Goal: Information Seeking & Learning: Learn about a topic

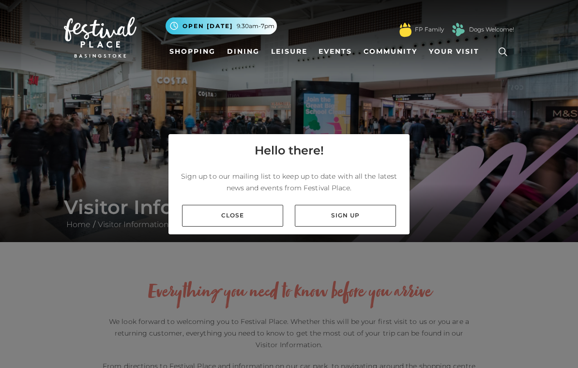
click at [232, 217] on link "Close" at bounding box center [232, 216] width 101 height 22
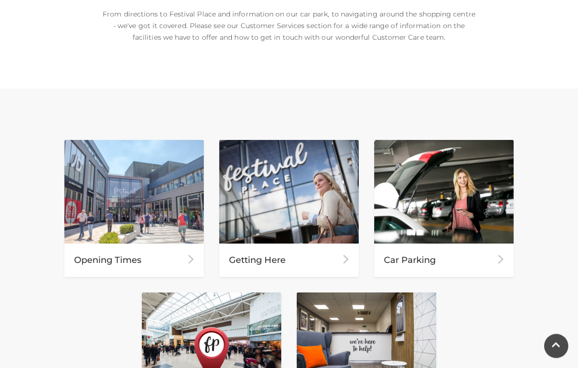
scroll to position [352, 0]
click at [453, 254] on div "Car Parking" at bounding box center [443, 260] width 139 height 33
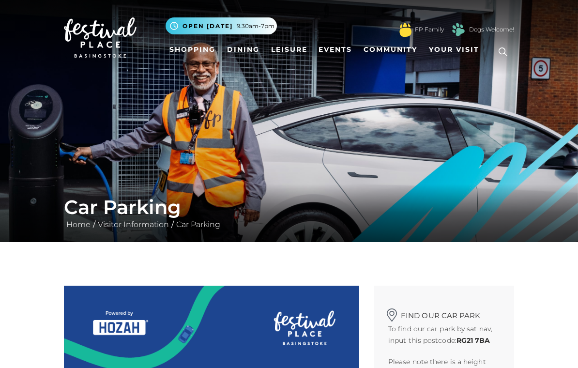
click at [237, 53] on link "Dining" at bounding box center [243, 50] width 40 height 18
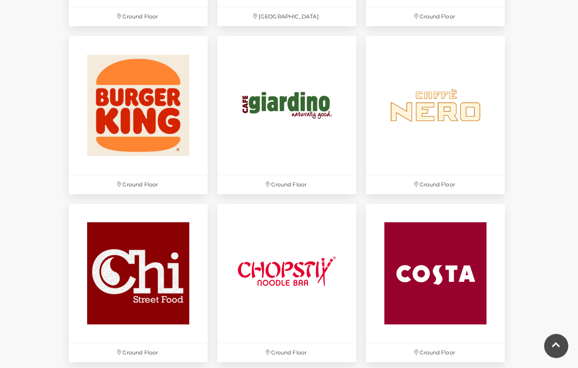
scroll to position [944, 0]
click at [272, 105] on img at bounding box center [286, 105] width 139 height 139
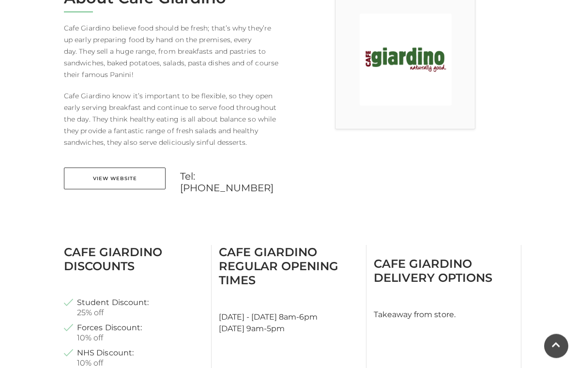
scroll to position [293, 0]
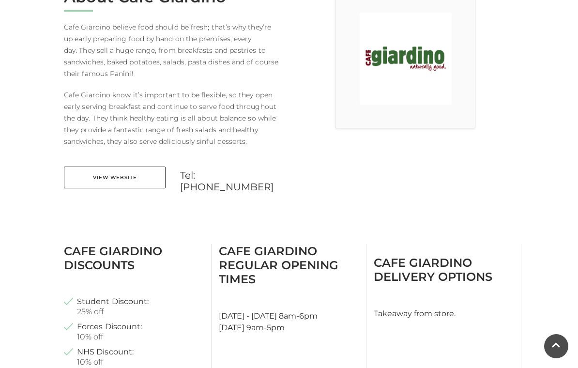
click at [100, 179] on link "View Website" at bounding box center [115, 178] width 102 height 22
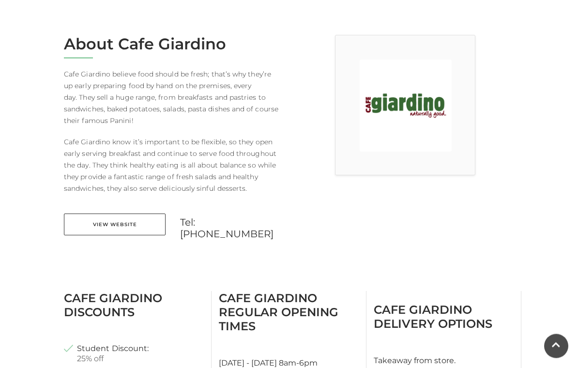
scroll to position [0, 0]
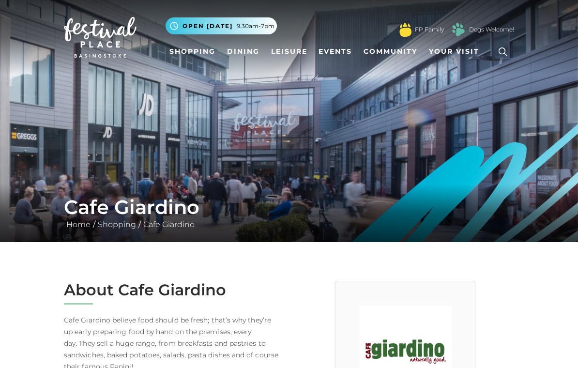
click at [185, 55] on link "Shopping" at bounding box center [193, 52] width 54 height 18
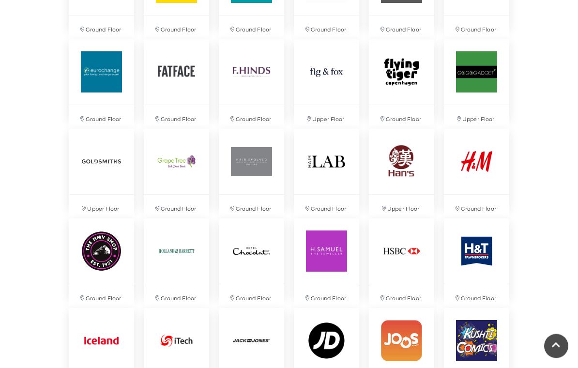
scroll to position [1072, 0]
click at [108, 254] on img at bounding box center [101, 250] width 65 height 65
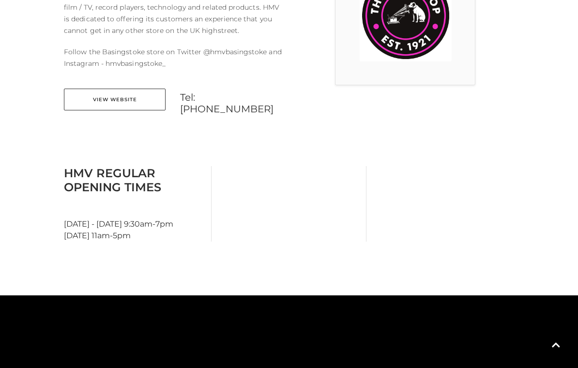
scroll to position [336, 0]
click at [111, 103] on link "View Website" at bounding box center [115, 100] width 102 height 22
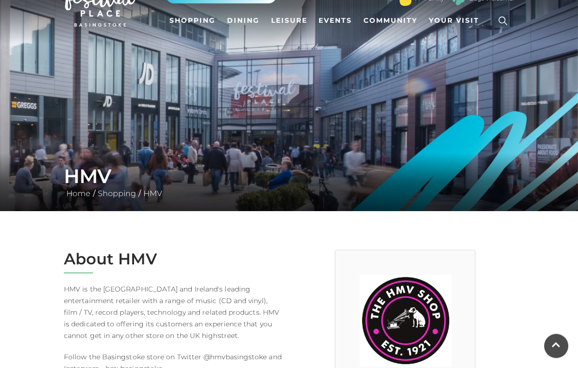
scroll to position [0, 0]
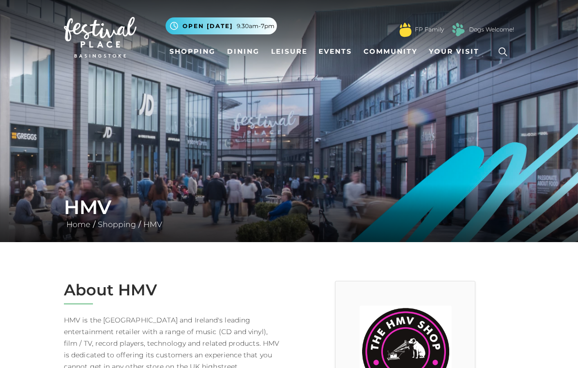
click at [185, 49] on link "Shopping" at bounding box center [193, 52] width 54 height 18
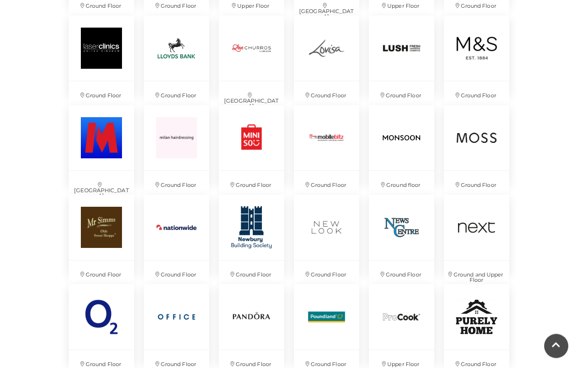
scroll to position [1455, 0]
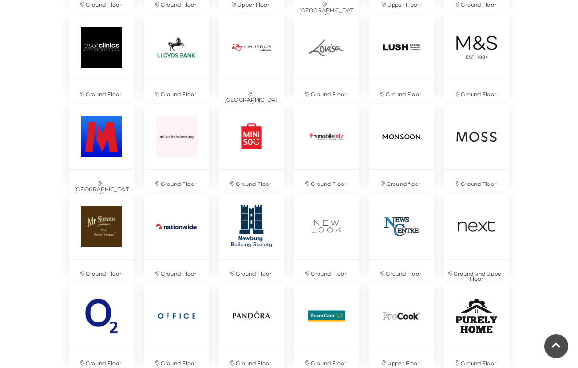
click at [473, 231] on img at bounding box center [476, 226] width 65 height 65
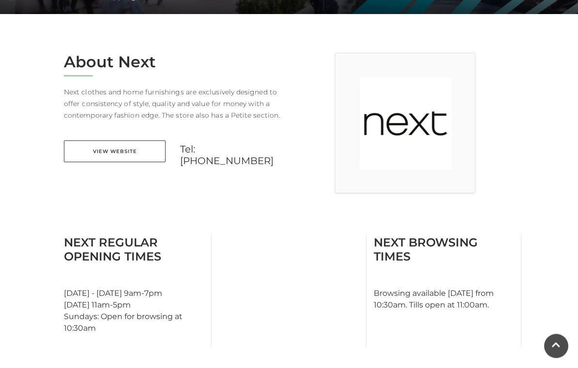
scroll to position [228, 0]
click at [116, 154] on link "View Website" at bounding box center [115, 151] width 102 height 22
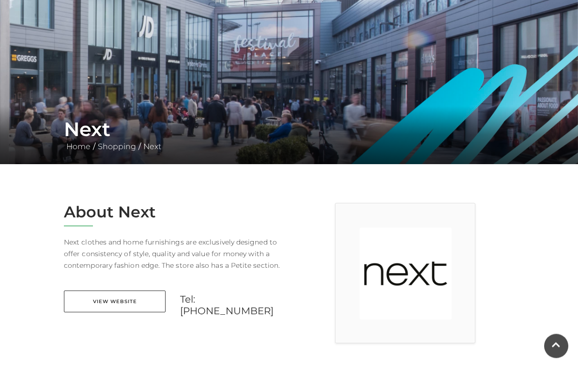
scroll to position [0, 0]
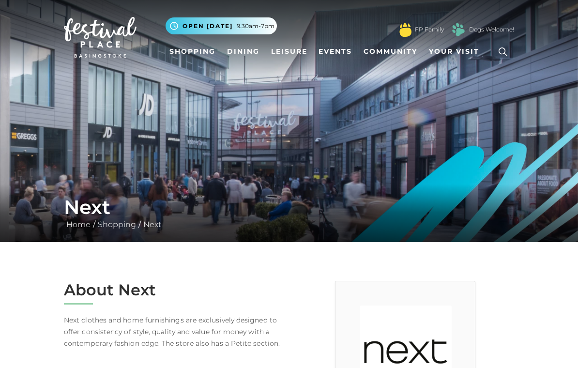
click at [190, 56] on link "Shopping" at bounding box center [193, 52] width 54 height 18
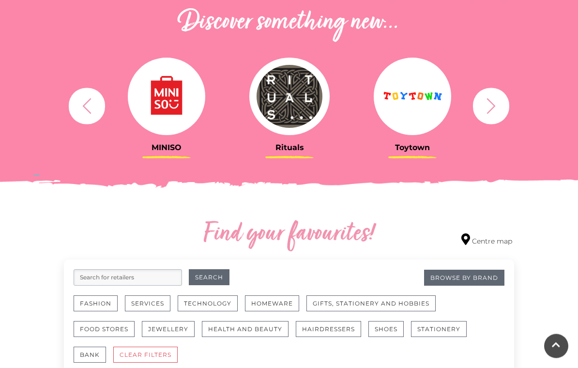
scroll to position [352, 0]
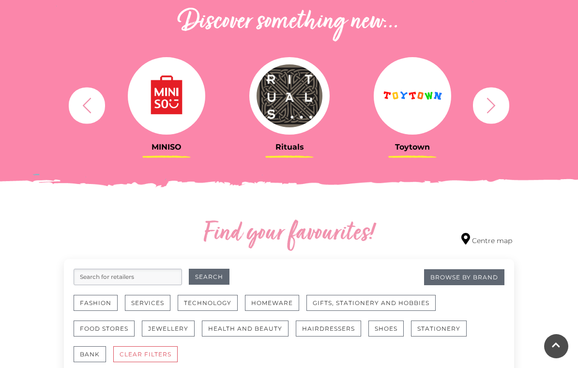
click at [117, 278] on input "search" at bounding box center [128, 277] width 108 height 16
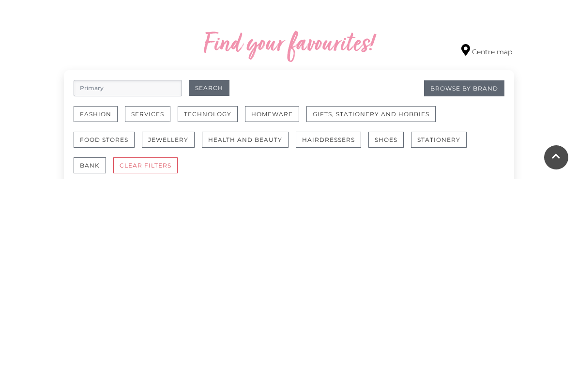
type input "Primary"
click at [209, 269] on button "Search" at bounding box center [209, 277] width 41 height 16
